Goal: Complete application form: Complete application form

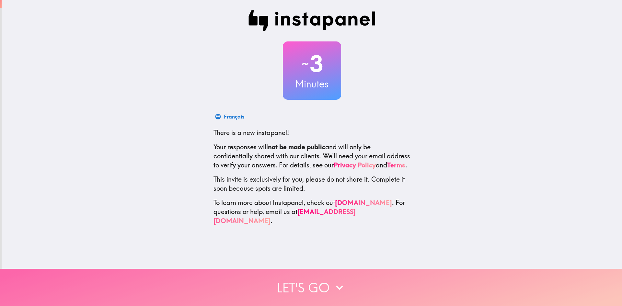
click at [312, 282] on button "Let's go" at bounding box center [311, 287] width 622 height 37
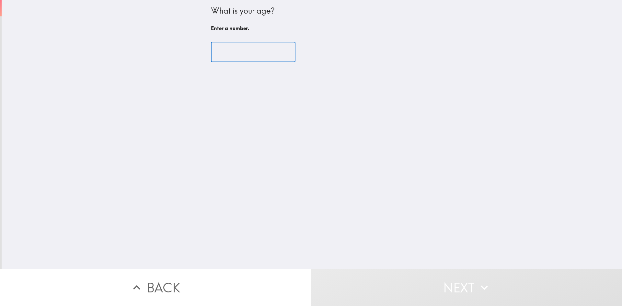
click at [221, 53] on input "number" at bounding box center [253, 52] width 84 height 20
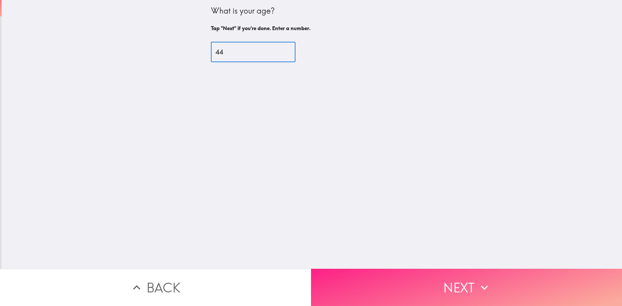
type input "44"
click at [440, 282] on button "Next" at bounding box center [466, 287] width 311 height 37
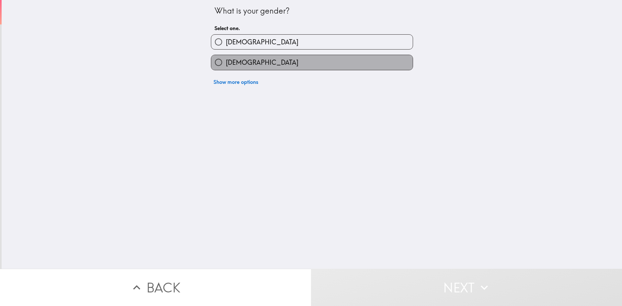
click at [246, 60] on label "[DEMOGRAPHIC_DATA]" at bounding box center [311, 62] width 201 height 15
click at [226, 60] on input "[DEMOGRAPHIC_DATA]" at bounding box center [218, 62] width 15 height 15
radio input "true"
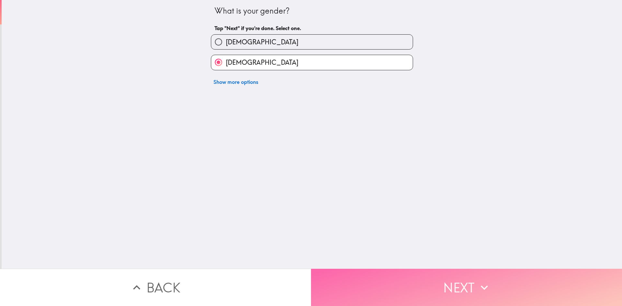
click at [442, 280] on button "Next" at bounding box center [466, 287] width 311 height 37
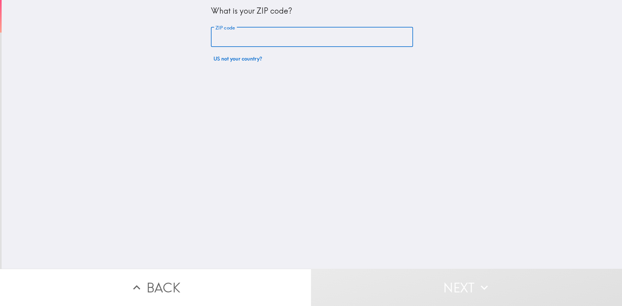
click at [246, 38] on input "ZIP code" at bounding box center [312, 37] width 202 height 20
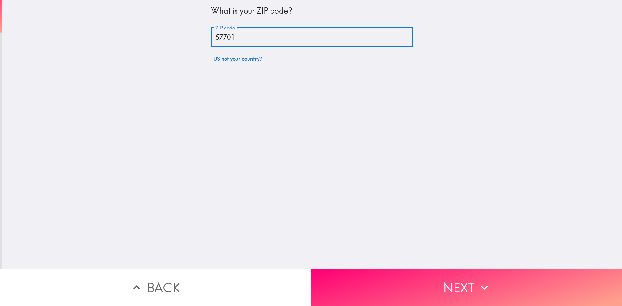
type input "57701"
click at [383, 132] on div "What is your ZIP code? ZIP code 57701 ZIP code US not your country?" at bounding box center [312, 134] width 620 height 269
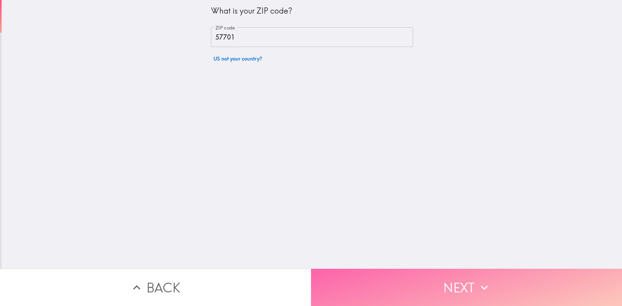
click at [438, 283] on button "Next" at bounding box center [466, 287] width 311 height 37
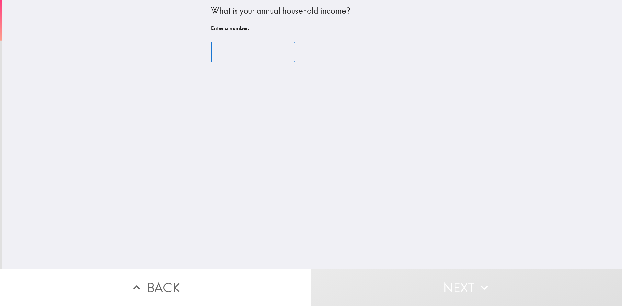
click at [237, 55] on input "number" at bounding box center [253, 52] width 84 height 20
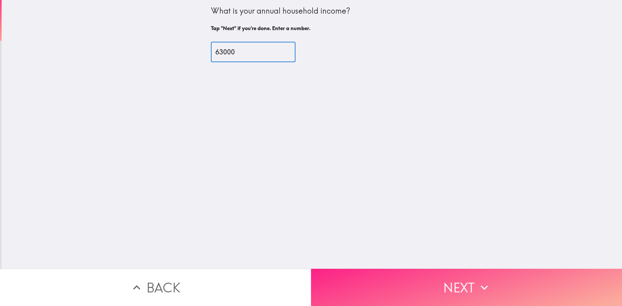
type input "63000"
click at [446, 279] on button "Next" at bounding box center [466, 287] width 311 height 37
